Goal: Contribute content

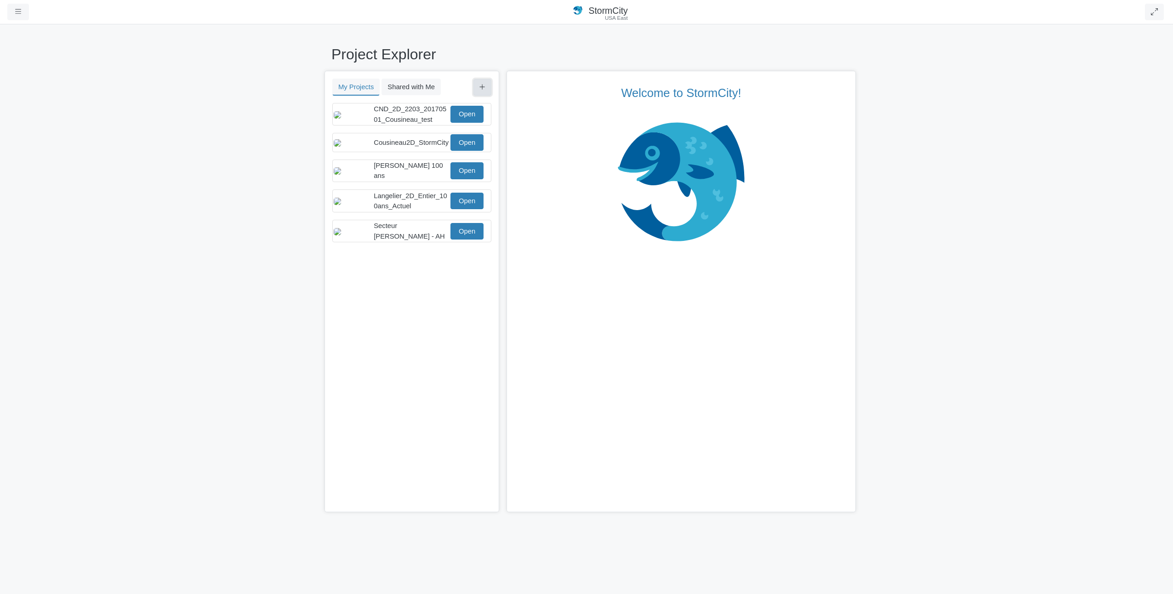
click at [484, 89] on icon at bounding box center [482, 87] width 6 height 7
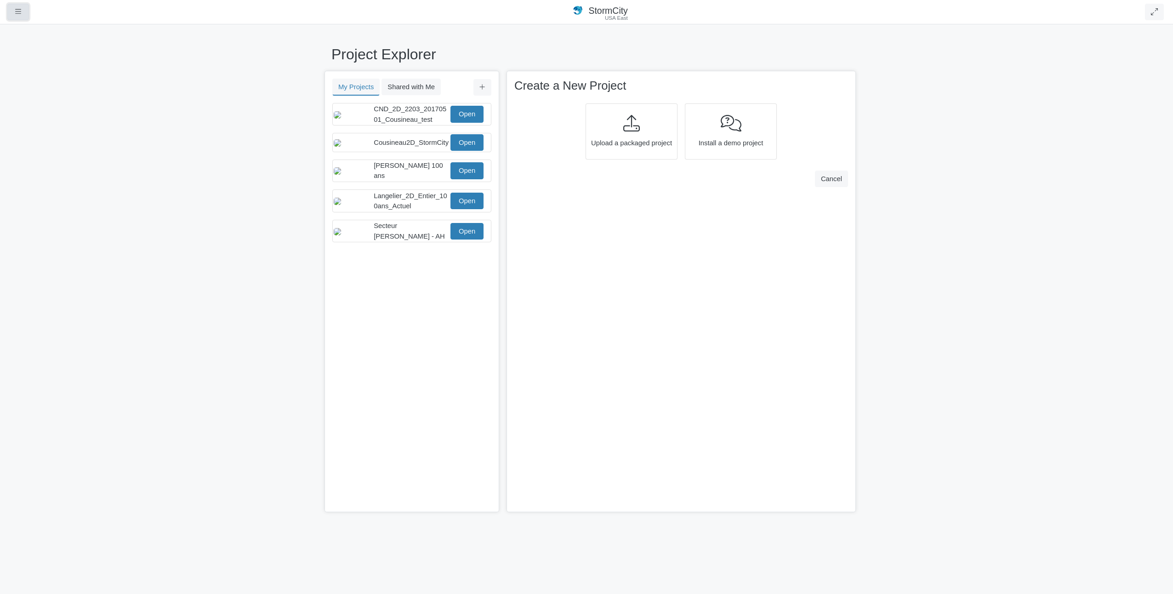
click at [13, 9] on button "button" at bounding box center [18, 12] width 22 height 17
click at [34, 125] on link "Support" at bounding box center [44, 122] width 73 height 14
click at [633, 125] on icon at bounding box center [631, 123] width 17 height 17
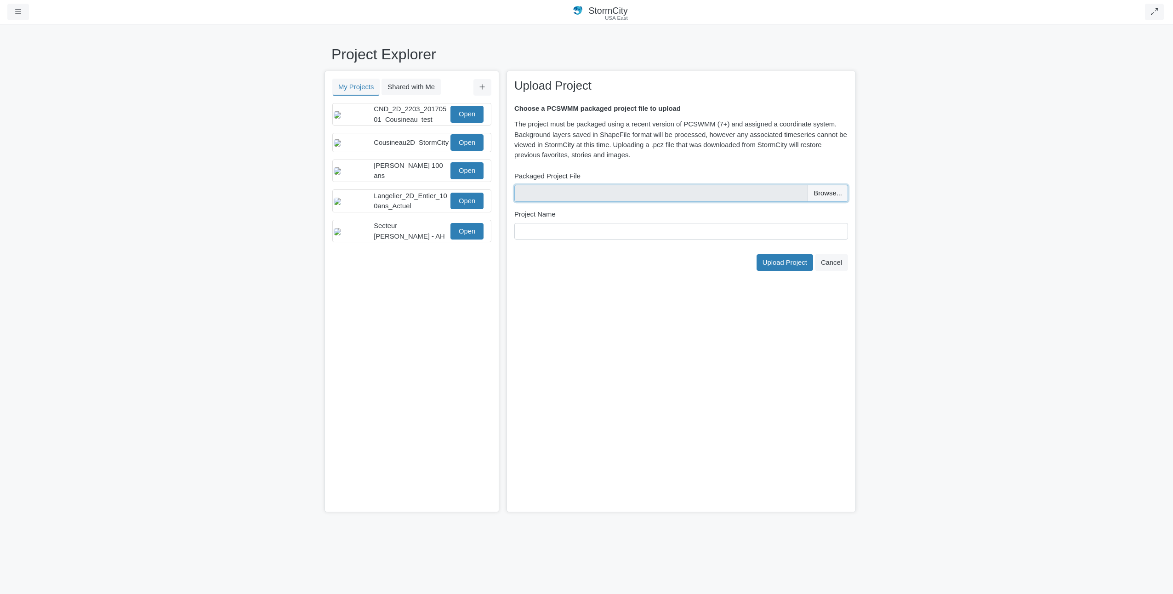
click at [825, 188] on input "file" at bounding box center [681, 193] width 334 height 17
type input "C:\fakepath\Test_CDN-2D_V9_StormCity.pcz"
type input "Test_CDN-2D_V9_StormCity"
click at [773, 263] on span "Upload Project" at bounding box center [785, 262] width 45 height 7
